Goal: Information Seeking & Learning: Learn about a topic

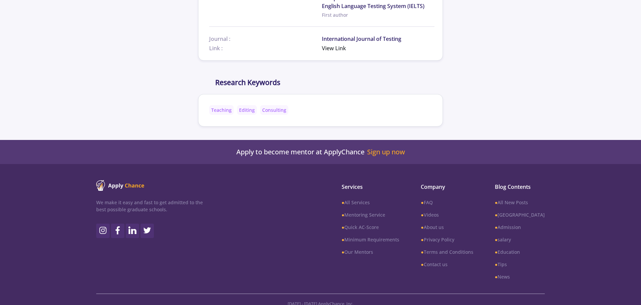
scroll to position [200, 0]
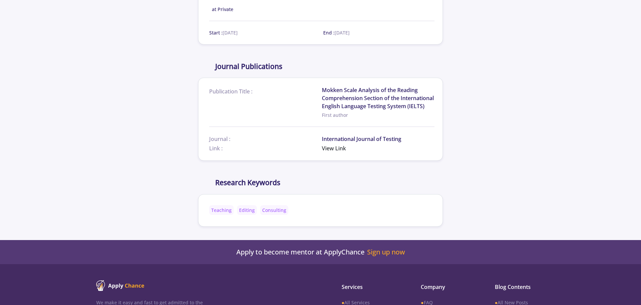
scroll to position [776, 0]
click at [347, 98] on span "Mokken Scale Analysis of the Reading Comprehension Section of the International…" at bounding box center [378, 98] width 113 height 24
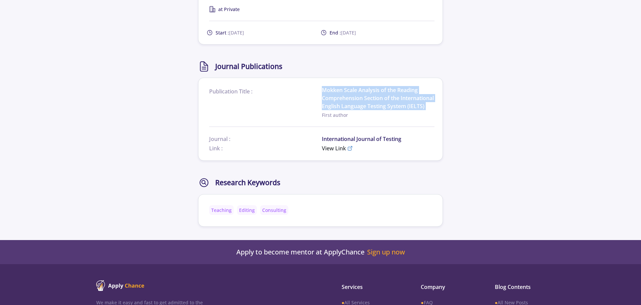
click at [347, 98] on span "Mokken Scale Analysis of the Reading Comprehension Section of the International…" at bounding box center [378, 98] width 113 height 24
copy span "Mokken Scale Analysis of the Reading Comprehension Section of the International…"
